Goal: Task Accomplishment & Management: Manage account settings

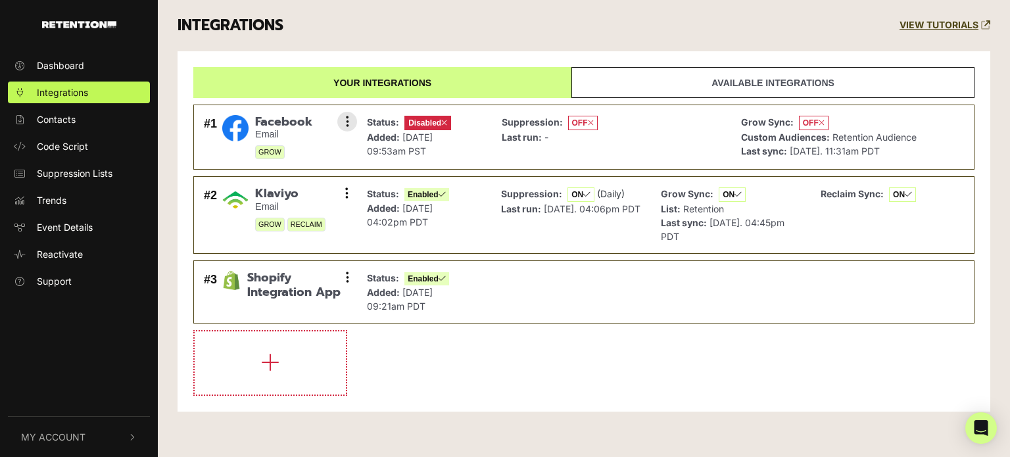
click at [397, 124] on strong "Status:" at bounding box center [383, 121] width 32 height 11
click at [350, 118] on button at bounding box center [347, 122] width 20 height 20
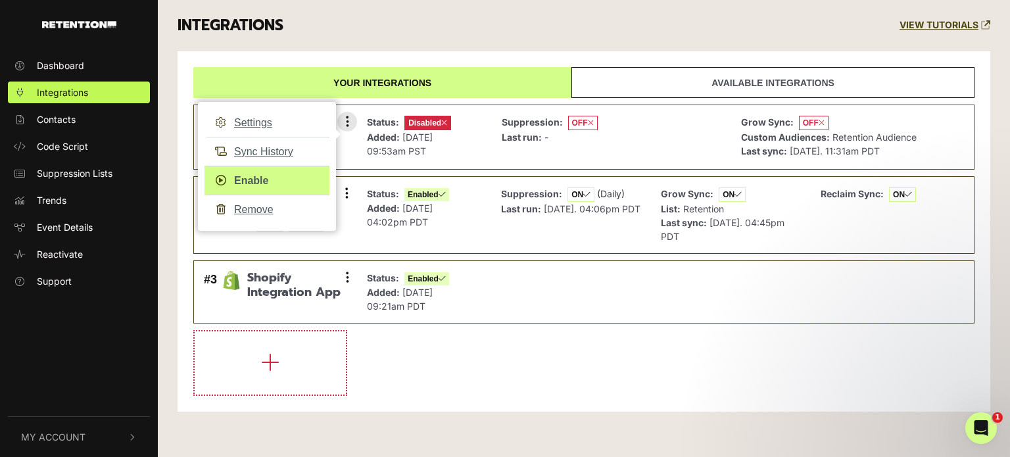
click at [253, 180] on link "Enable" at bounding box center [267, 181] width 125 height 30
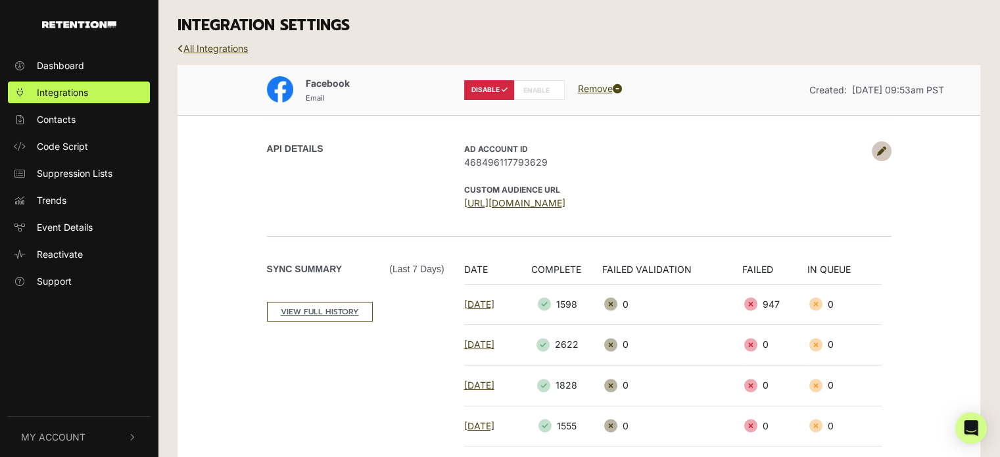
click at [535, 87] on label "ENABLE" at bounding box center [539, 90] width 51 height 20
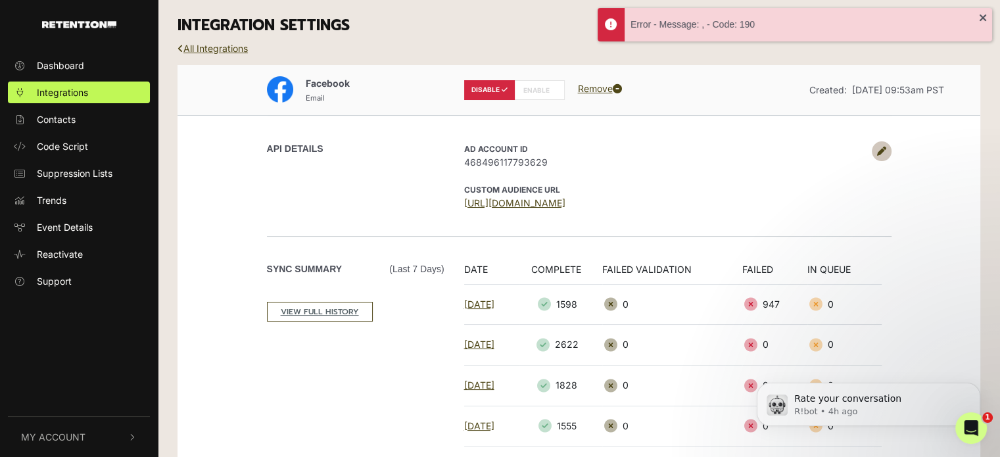
click at [882, 147] on icon at bounding box center [881, 151] width 9 height 9
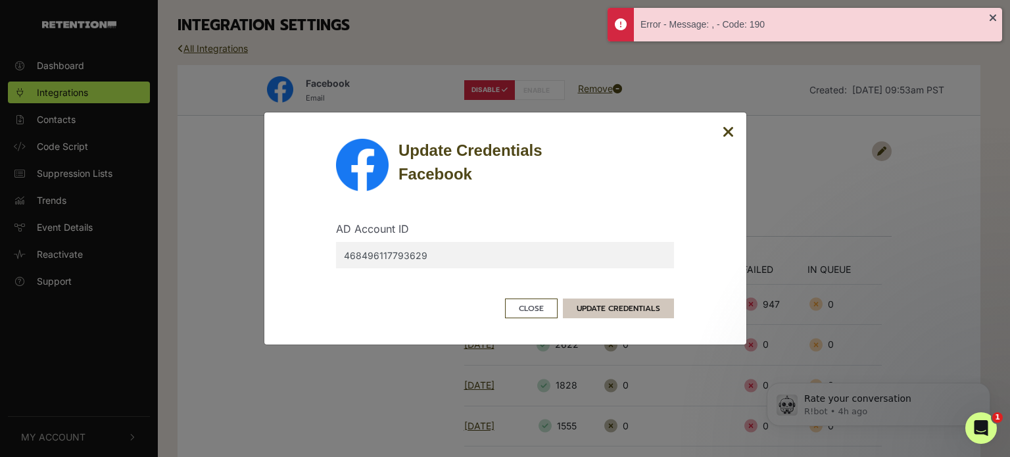
click at [638, 304] on button "UPDATE CREDENTIALS" at bounding box center [618, 309] width 111 height 20
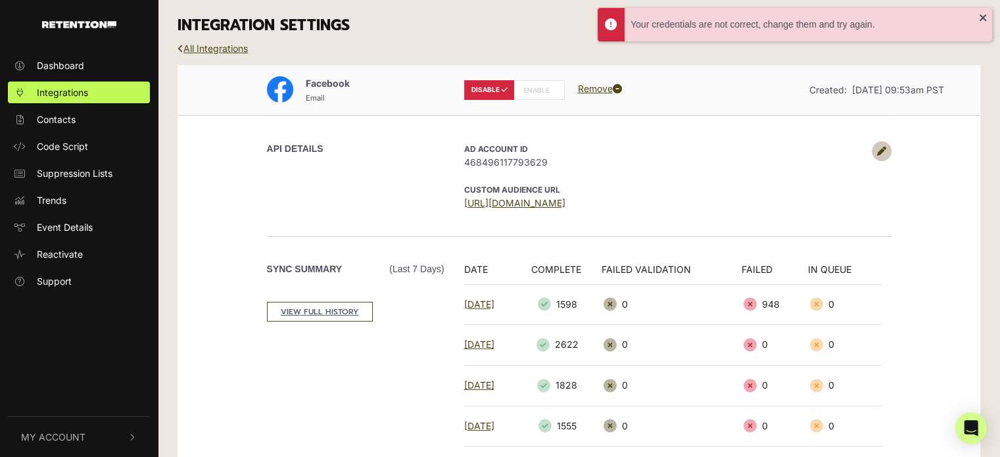
click at [533, 85] on label "ENABLE" at bounding box center [539, 90] width 51 height 20
radio input "false"
radio input "true"
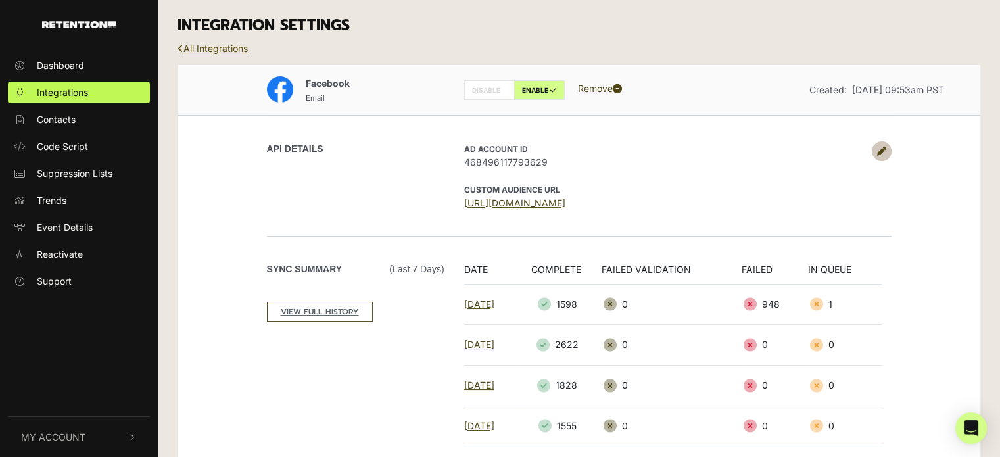
click at [243, 47] on link "All Integrations" at bounding box center [213, 48] width 70 height 11
